Goal: Task Accomplishment & Management: Manage account settings

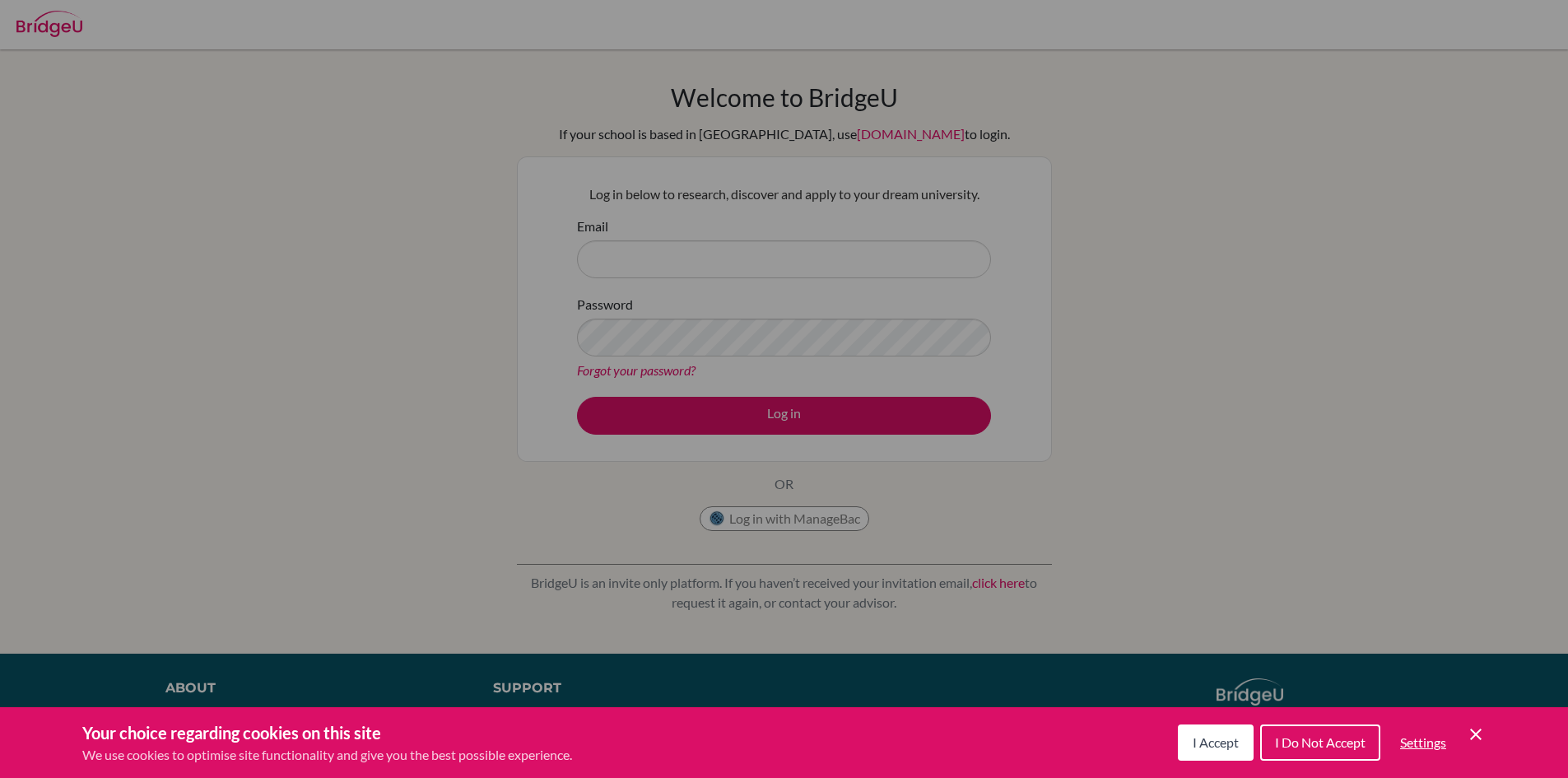
click at [623, 368] on div "Cookie Preferences" at bounding box center [784, 389] width 1568 height 778
click at [1483, 728] on icon "Cookie Control Close Icon" at bounding box center [1475, 733] width 19 height 19
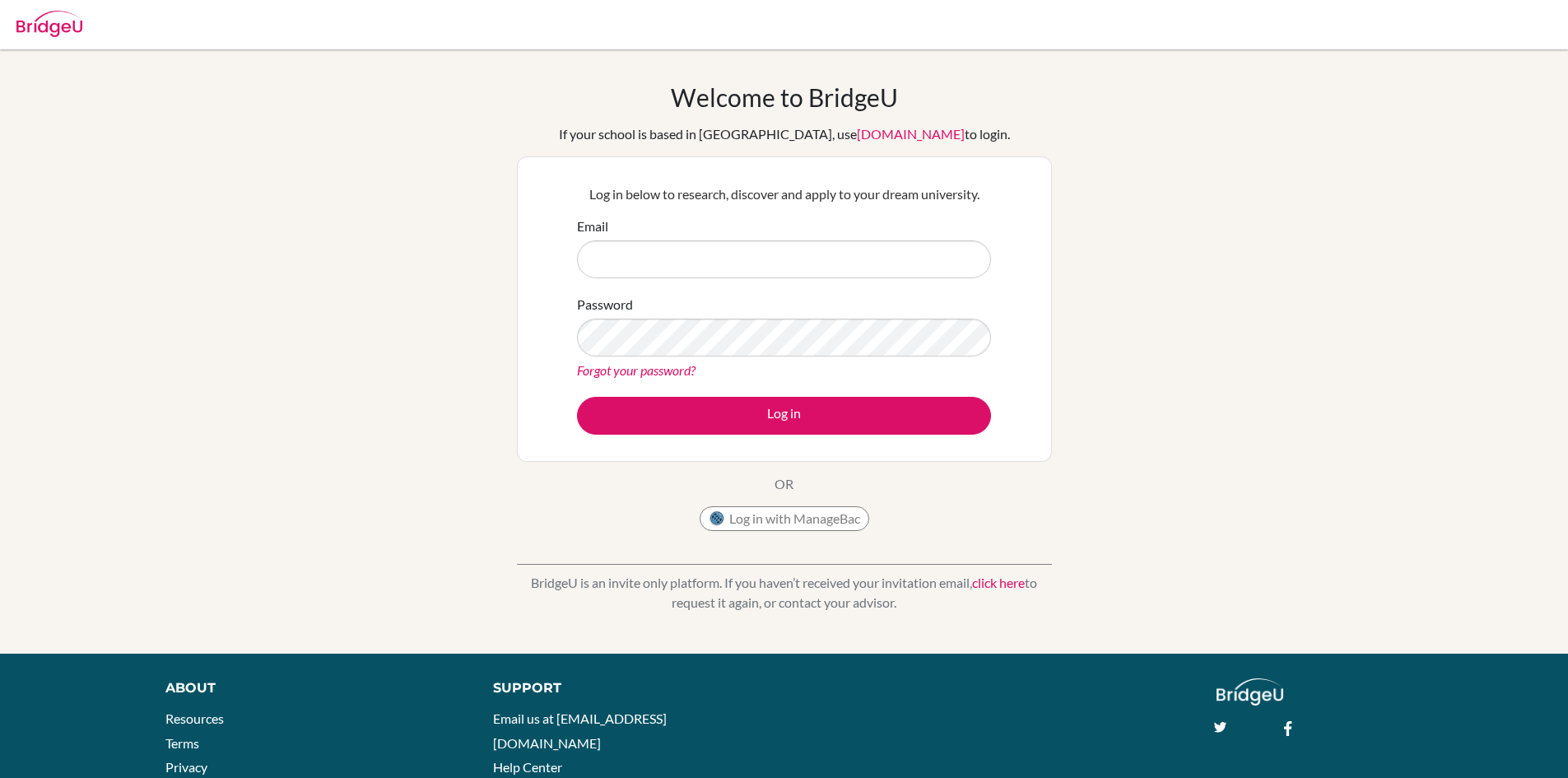
click at [655, 368] on link "Forgot your password?" at bounding box center [636, 370] width 118 height 15
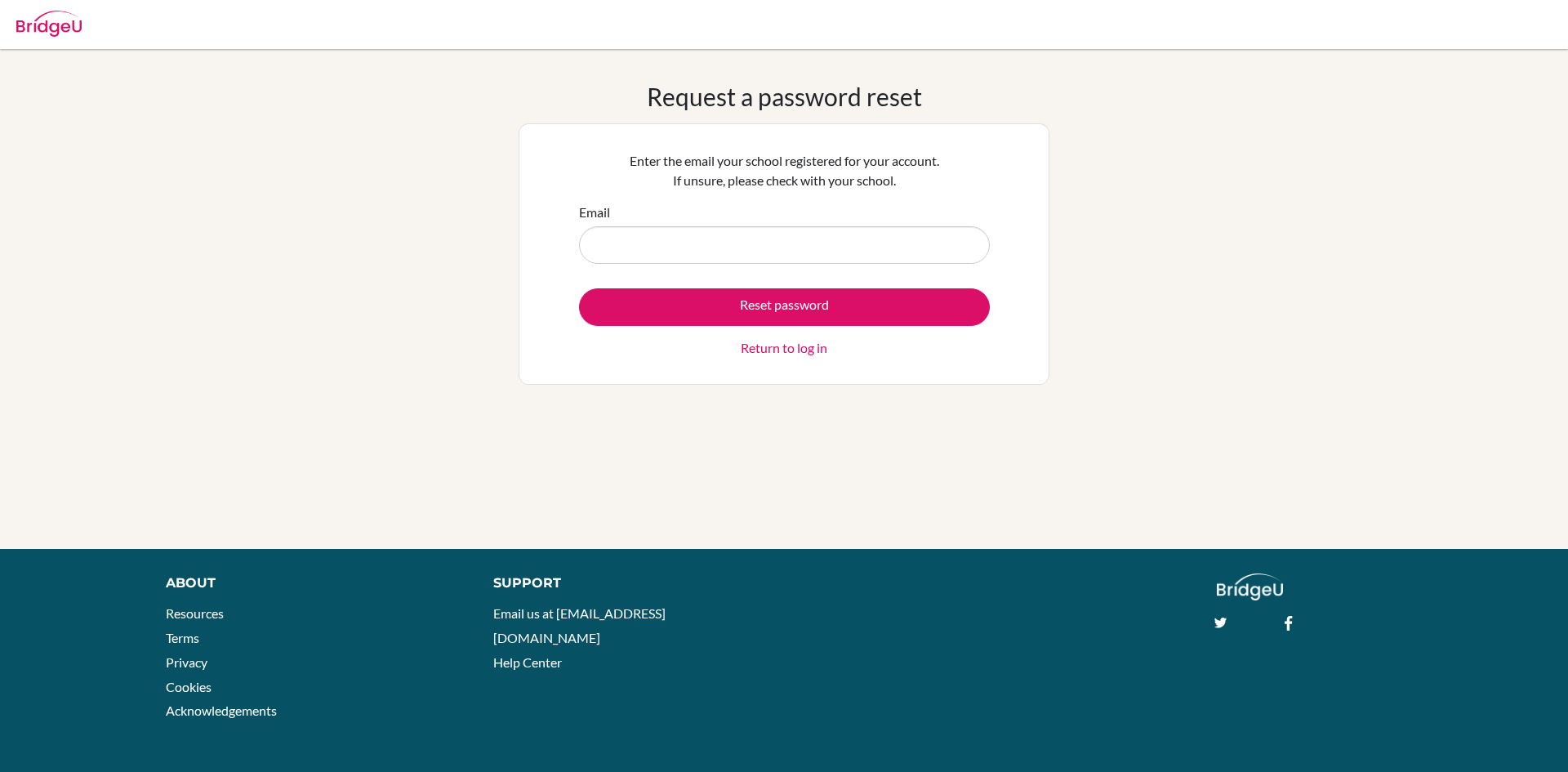
click at [620, 254] on input "Email" at bounding box center [784, 245] width 411 height 38
type input "[EMAIL_ADDRESS][DOMAIN_NAME]"
click at [579, 289] on button "Reset password" at bounding box center [784, 307] width 411 height 38
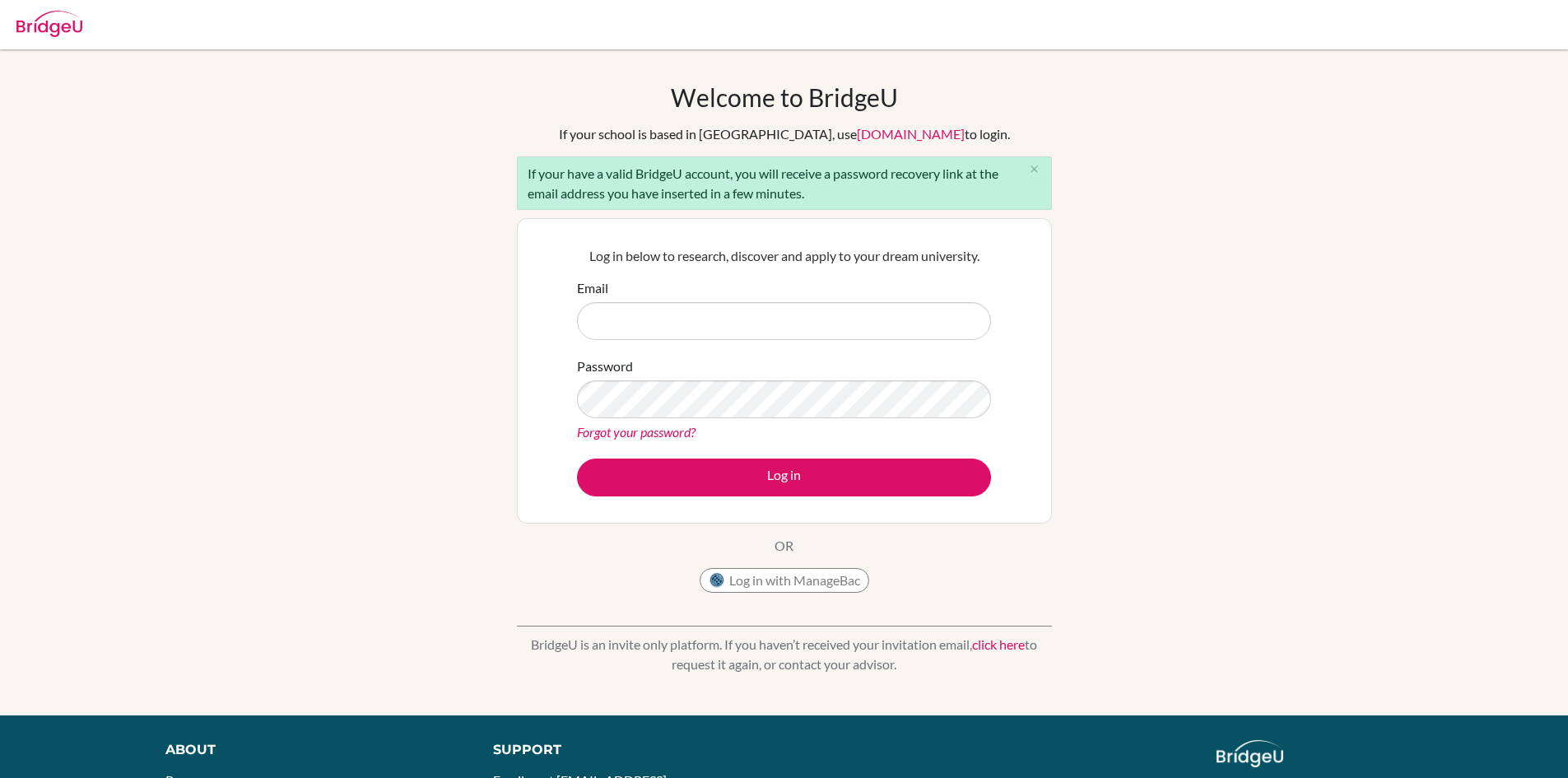
click at [622, 431] on link "Forgot your password?" at bounding box center [636, 431] width 118 height 15
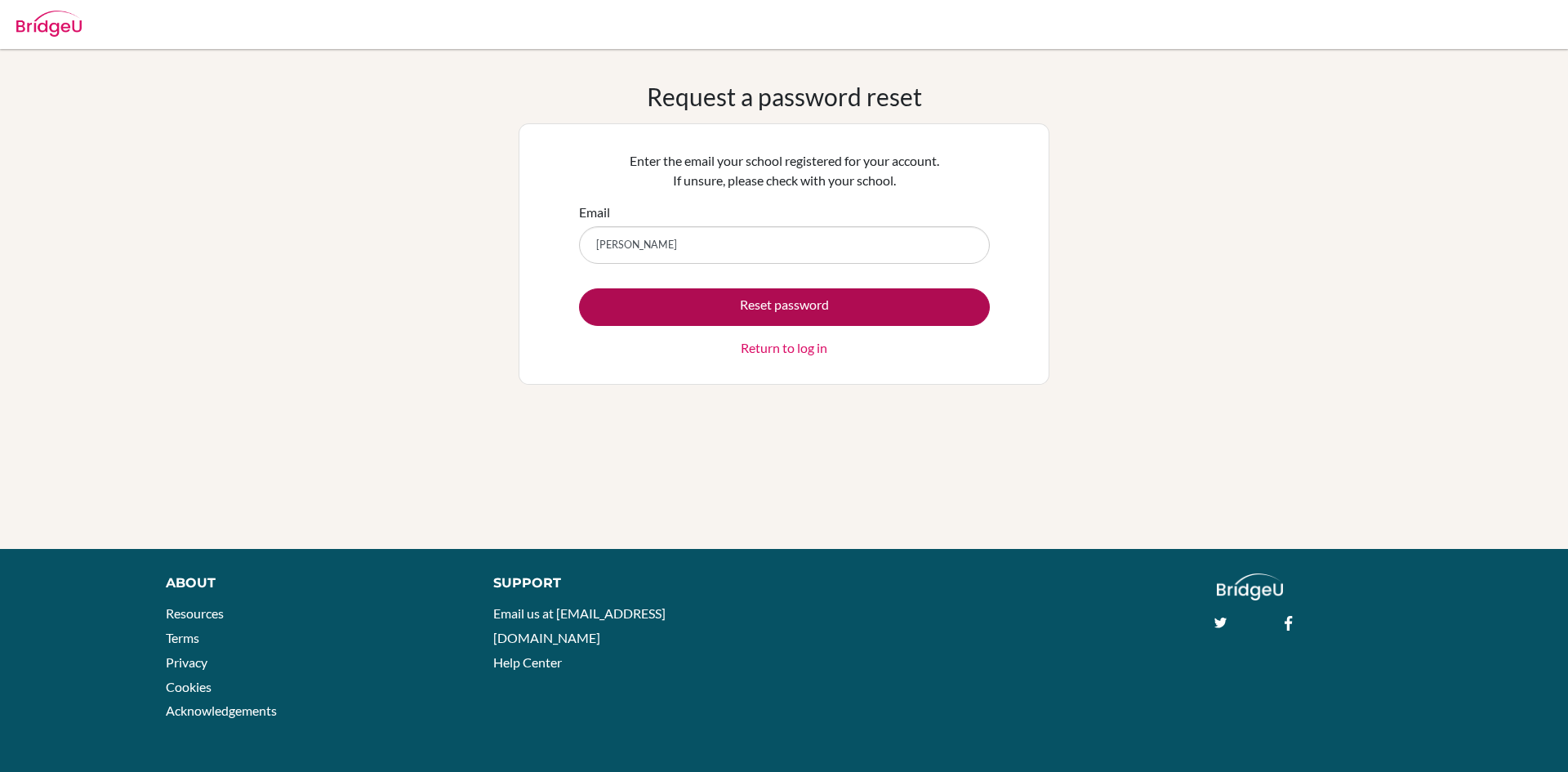
type input "[EMAIL_ADDRESS][DOMAIN_NAME]"
click at [784, 307] on button "Reset password" at bounding box center [784, 307] width 411 height 38
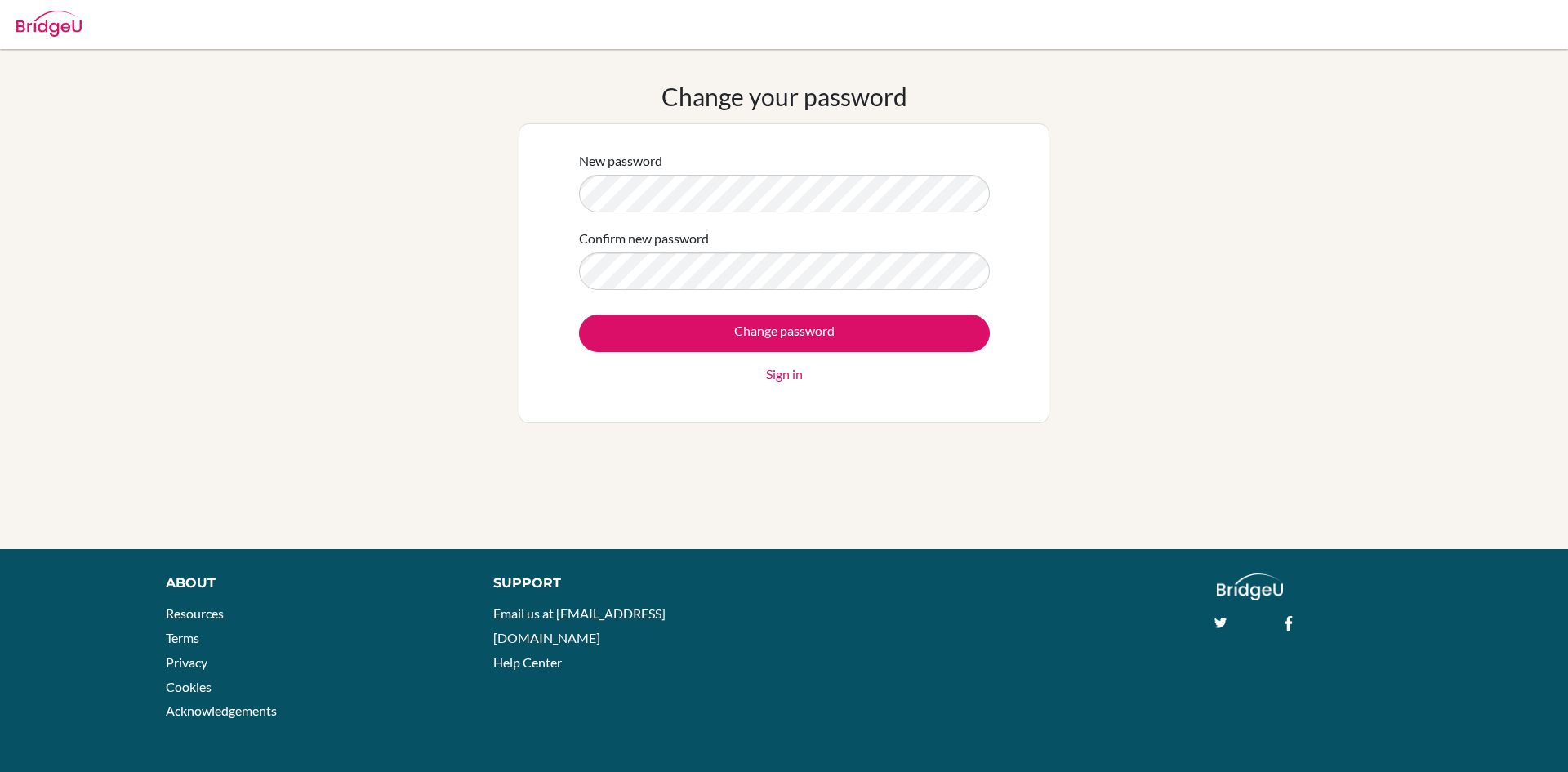
click at [249, 191] on div "Change your password New password Confirm new password Change password Sign in" at bounding box center [784, 299] width 1568 height 435
click at [579, 315] on input "Change password" at bounding box center [784, 333] width 411 height 38
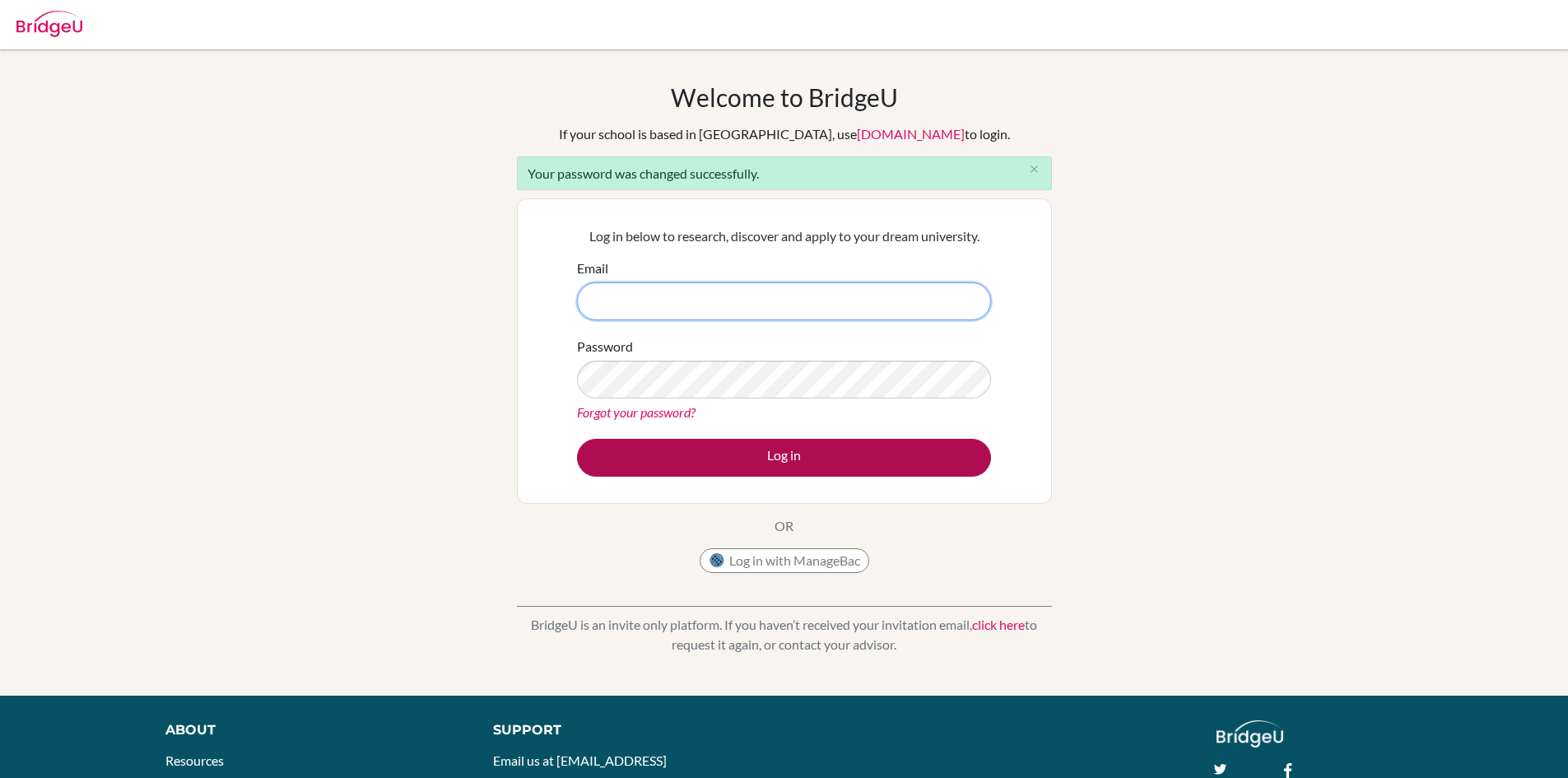
type input "[EMAIL_ADDRESS][DOMAIN_NAME]"
click at [667, 457] on button "Log in" at bounding box center [784, 457] width 414 height 38
